Goal: Navigation & Orientation: Find specific page/section

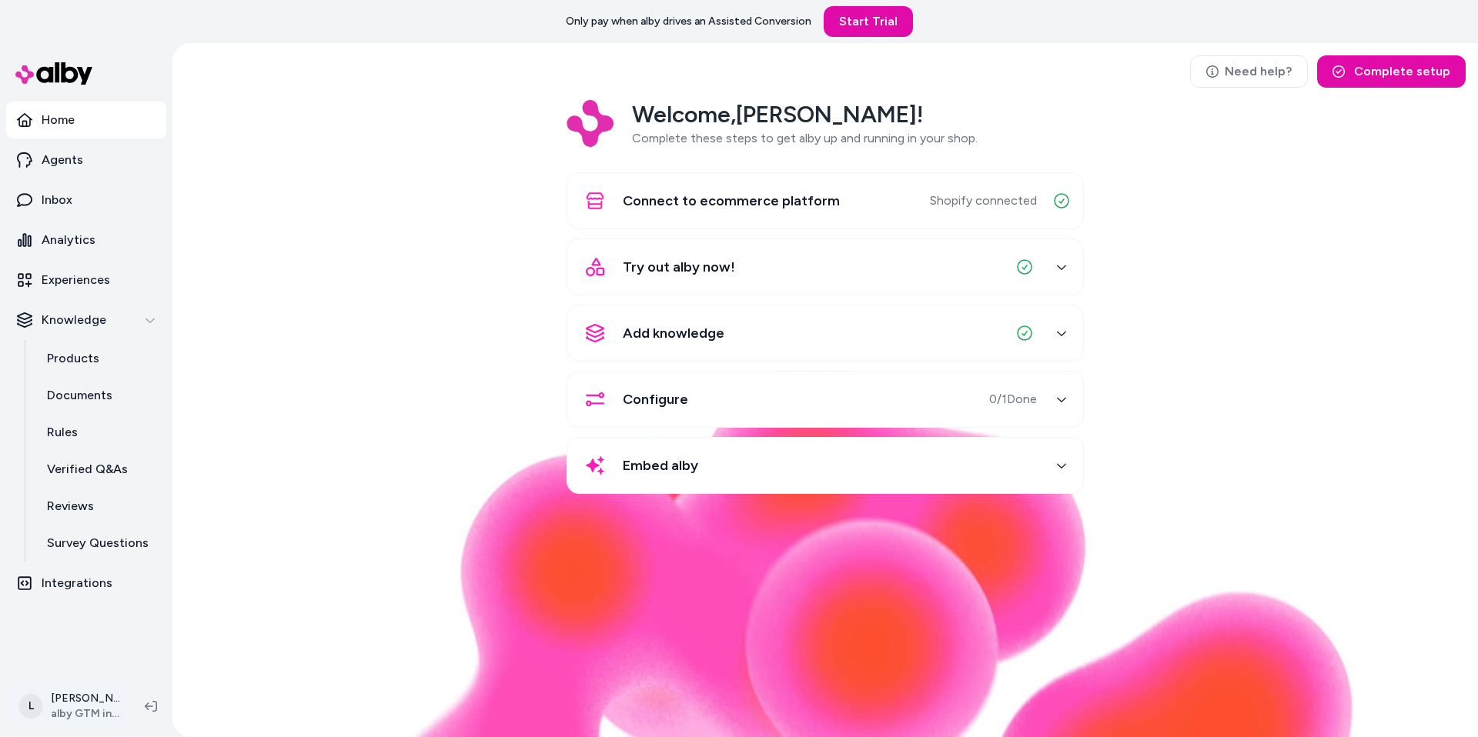
click at [74, 704] on html "Only pay when alby drives an Assisted Conversion Start Trial Home Agents Inbox …" at bounding box center [739, 368] width 1478 height 737
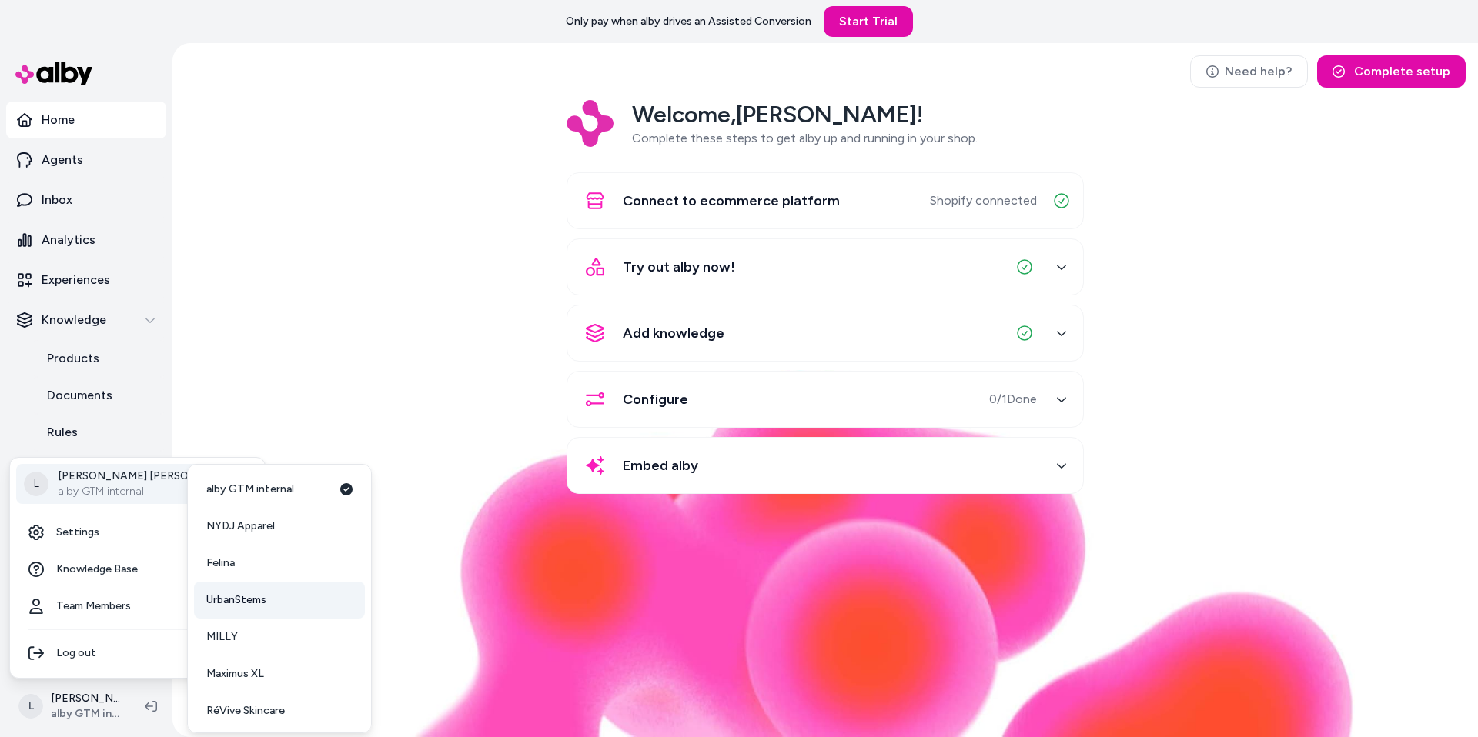
click at [244, 602] on span "UrbanStems" at bounding box center [236, 600] width 60 height 15
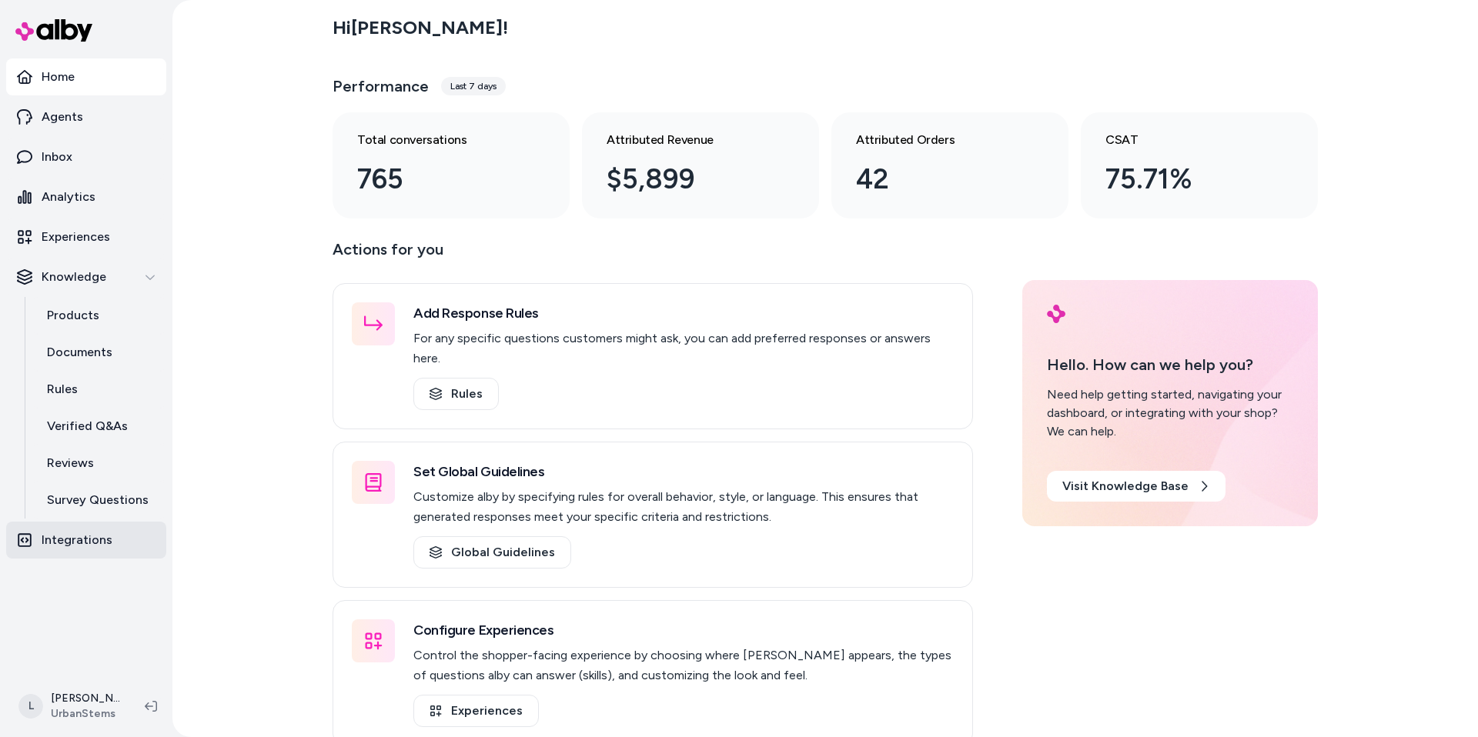
click at [76, 542] on p "Integrations" at bounding box center [77, 540] width 71 height 18
